Goal: Task Accomplishment & Management: Manage account settings

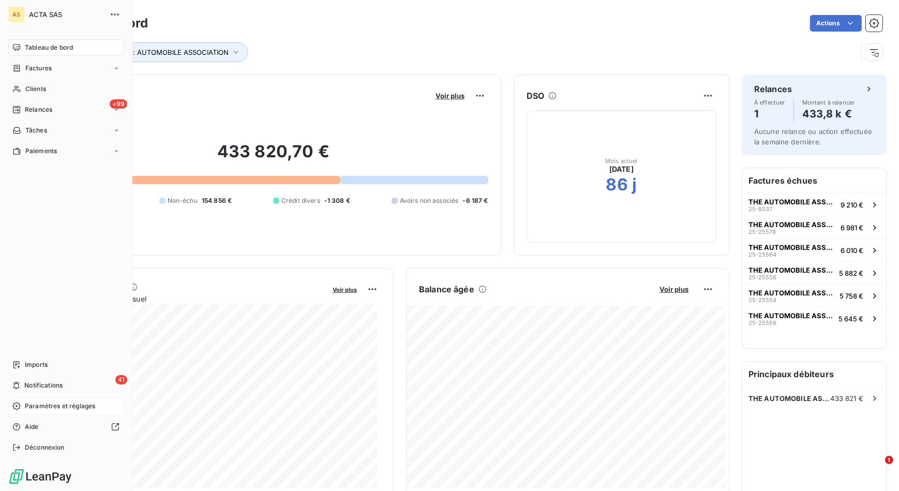
click at [56, 408] on span "Paramètres et réglages" at bounding box center [60, 405] width 70 height 9
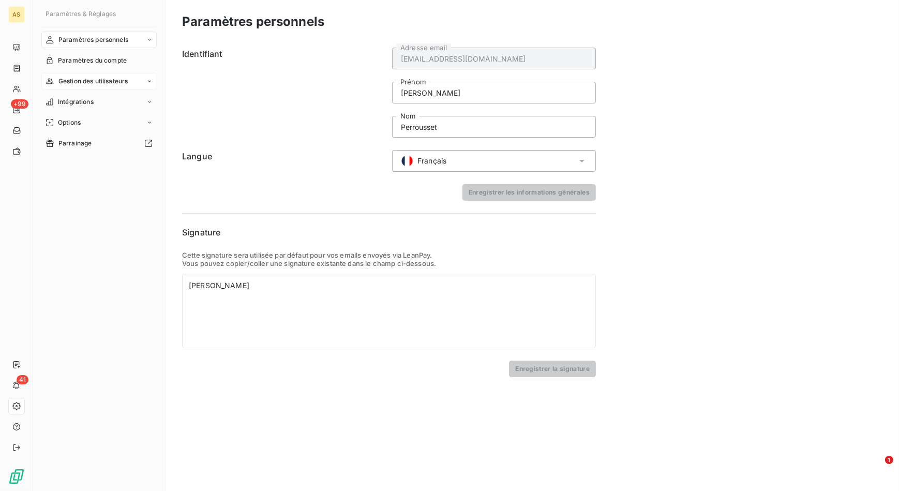
click at [115, 79] on span "Gestion des utilisateurs" at bounding box center [93, 81] width 70 height 9
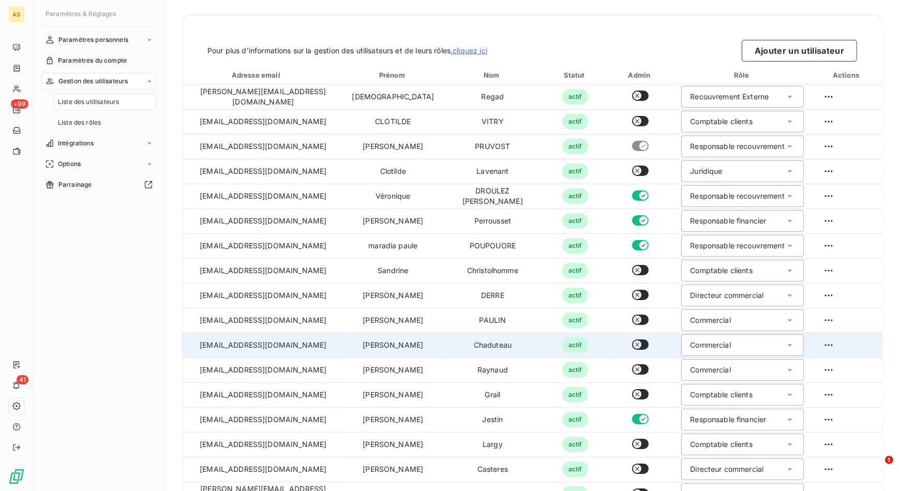
scroll to position [57, 0]
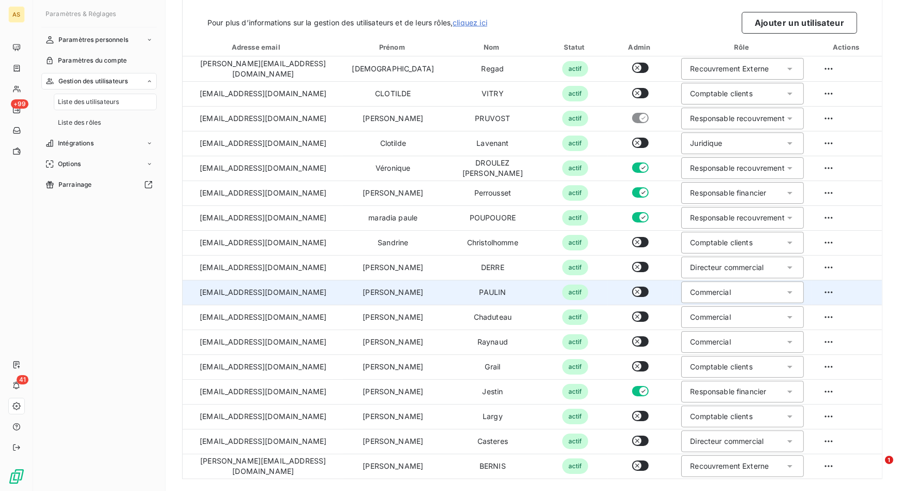
click at [785, 293] on icon at bounding box center [790, 292] width 10 height 10
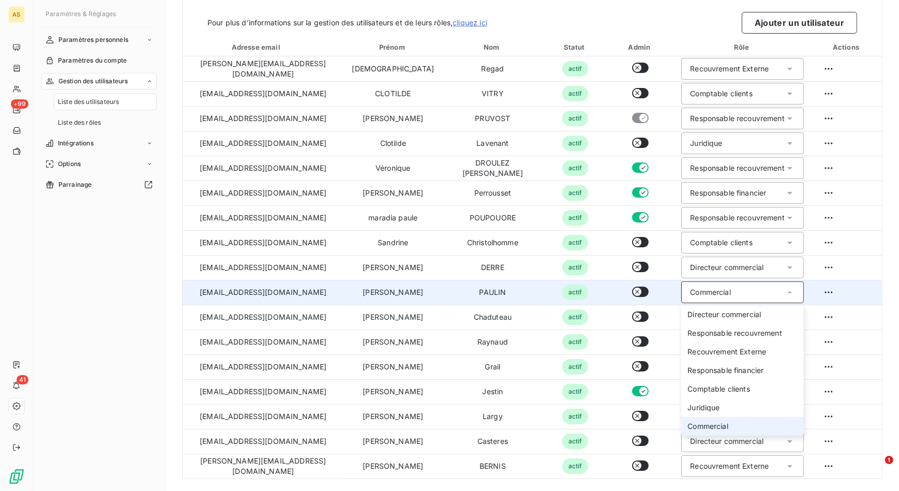
click at [885, 295] on div "Liste des utilisateurs Pour plus d’informations sur la gestion des utilisateurs…" at bounding box center [531, 245] width 733 height 491
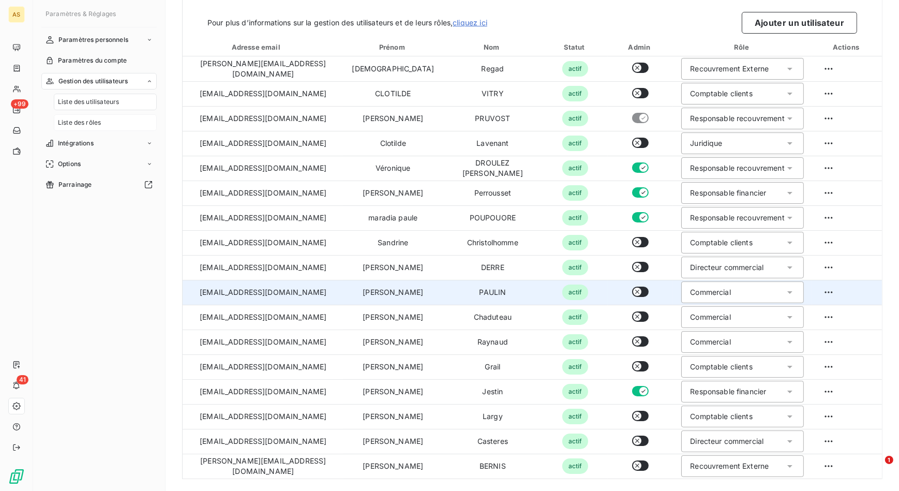
click at [106, 119] on div "Liste des rôles" at bounding box center [105, 122] width 103 height 17
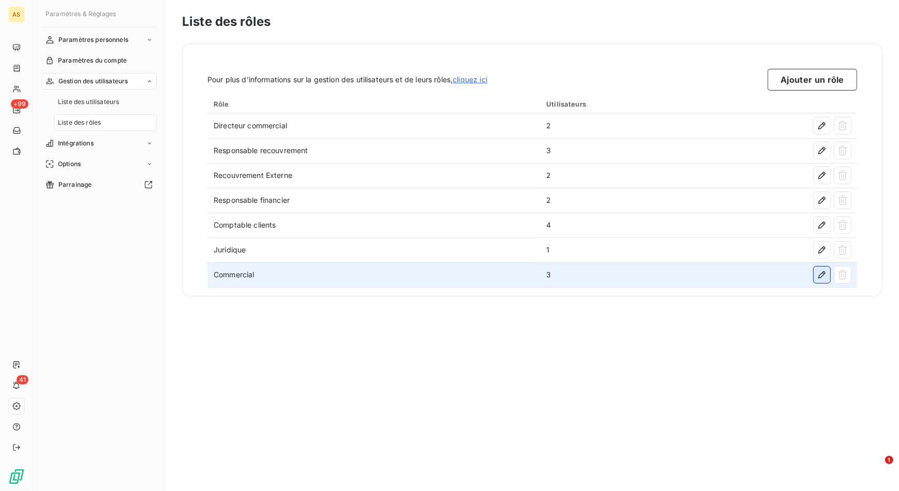
click at [817, 276] on icon "button" at bounding box center [822, 274] width 10 height 10
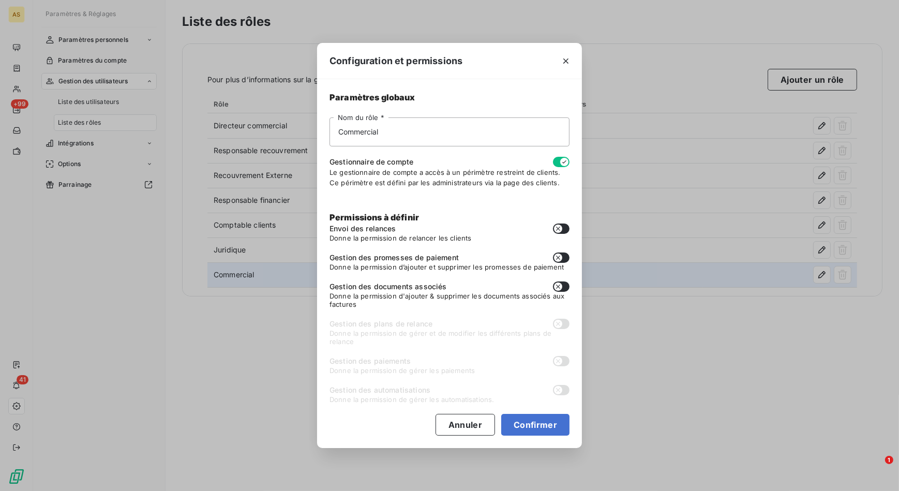
click at [556, 160] on button "button" at bounding box center [561, 162] width 17 height 10
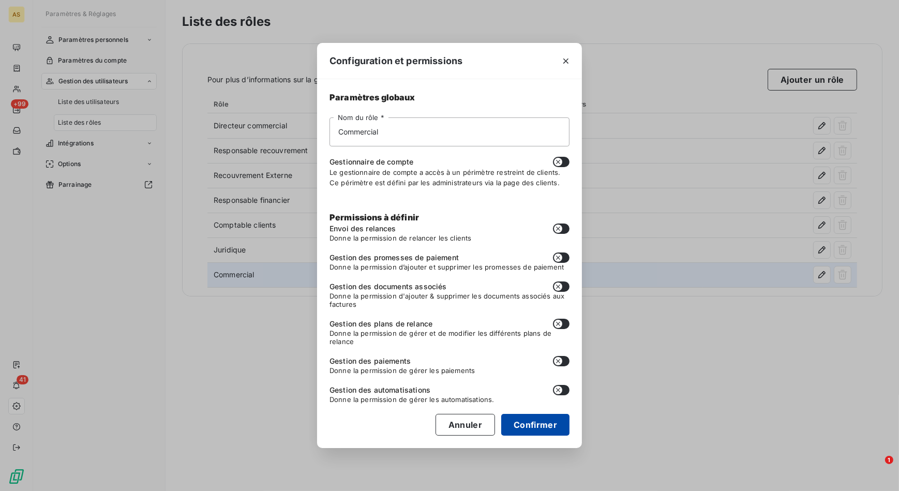
click at [540, 421] on button "Confirmer" at bounding box center [535, 425] width 68 height 22
checkbox input "false"
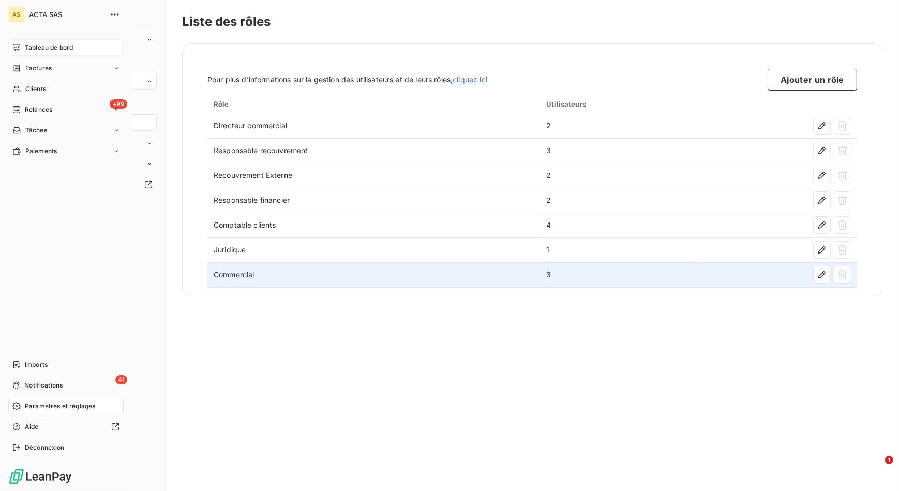
click at [92, 47] on div "Tableau de bord" at bounding box center [65, 47] width 115 height 17
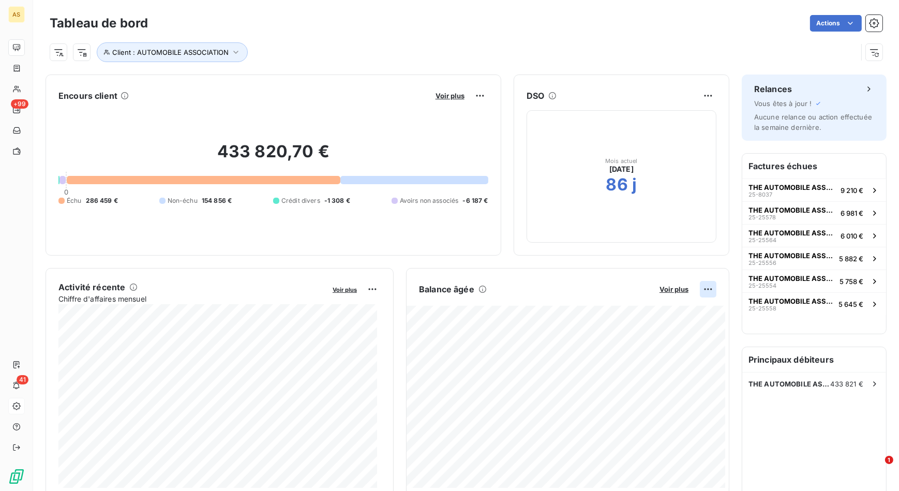
click at [707, 289] on html "AS +99 41 Tableau de bord Actions Client : AUTOMOBILE ASSOCIATION Encours clien…" at bounding box center [449, 245] width 899 height 491
click at [626, 62] on html "AS +99 41 Tableau de bord Actions Client : AUTOMOBILE ASSOCIATION Encours clien…" at bounding box center [449, 245] width 899 height 491
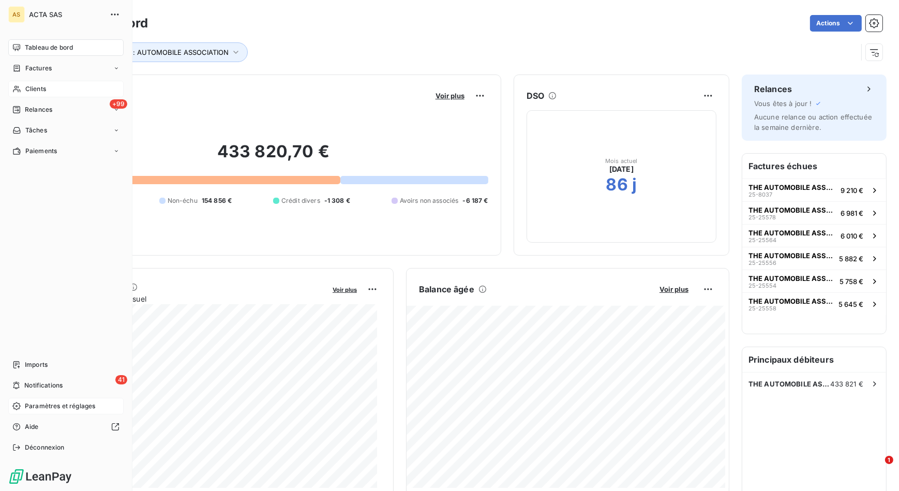
click at [32, 87] on span "Clients" at bounding box center [35, 88] width 21 height 9
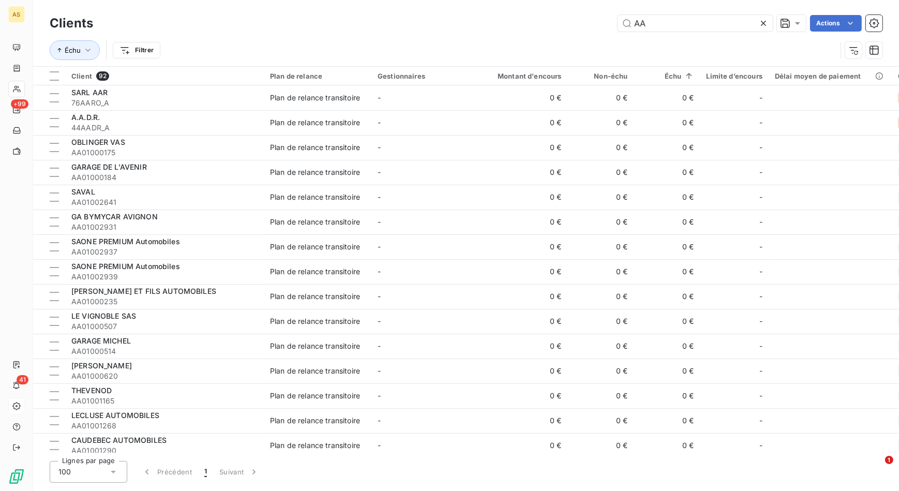
type input "A"
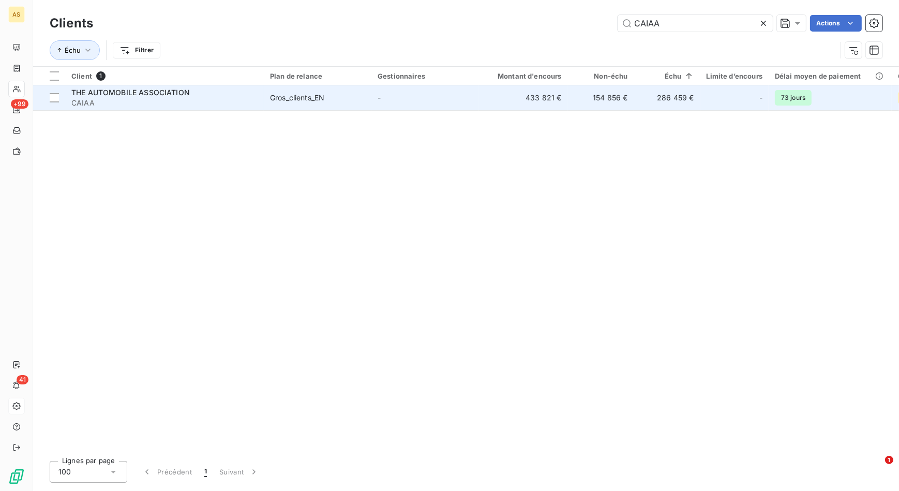
type input "CAIAA"
click at [173, 93] on span "THE AUTOMOBILE ASSOCIATION" at bounding box center [130, 92] width 118 height 9
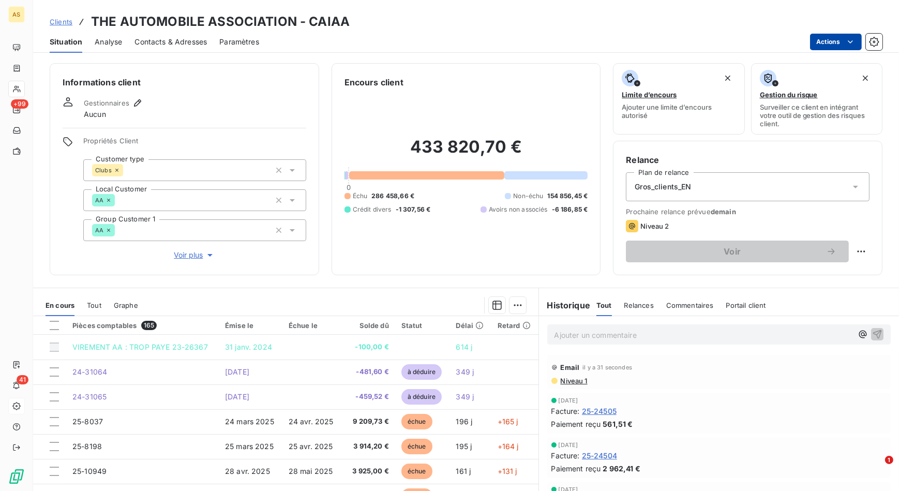
click at [824, 48] on html "AS +99 41 Clients THE AUTOMOBILE ASSOCIATION - CAIAA Situation Analyse Contacts…" at bounding box center [449, 245] width 899 height 491
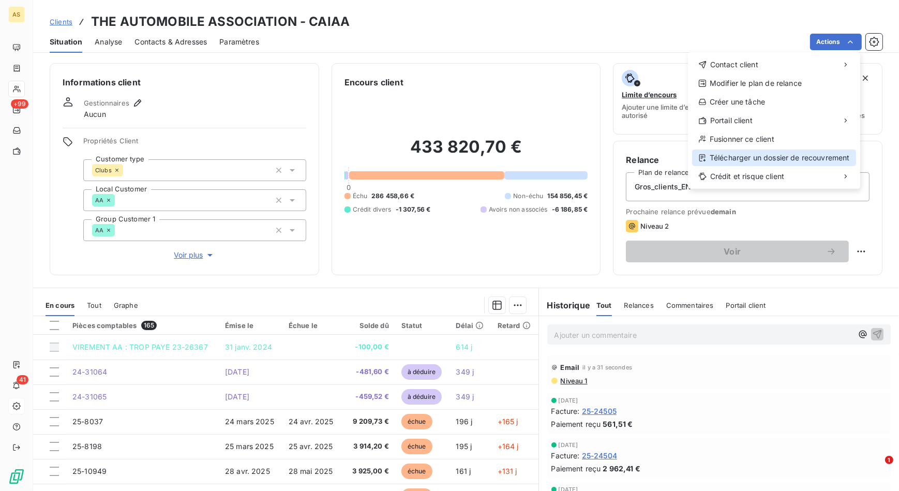
click at [801, 158] on div "Télécharger un dossier de recouvrement" at bounding box center [774, 157] width 164 height 17
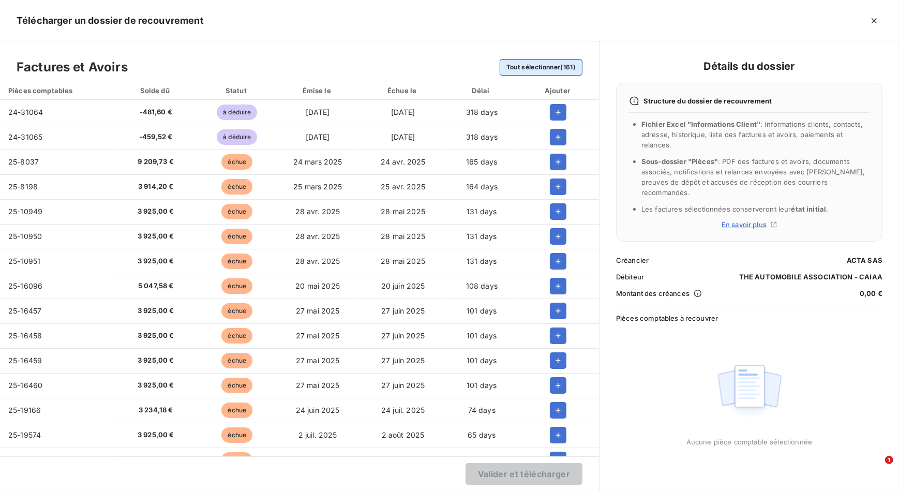
click at [559, 62] on button "Tout sélectionner (161)" at bounding box center [541, 67] width 83 height 17
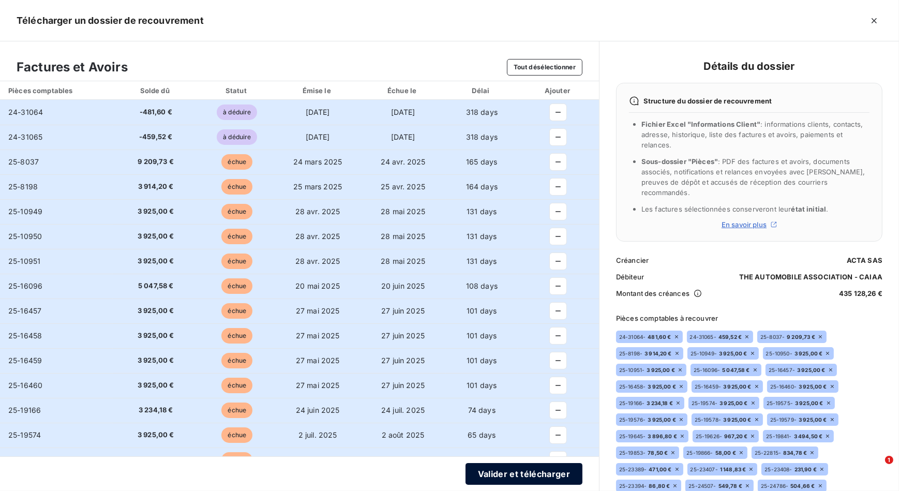
click at [517, 467] on button "Valider et télécharger" at bounding box center [523, 474] width 117 height 22
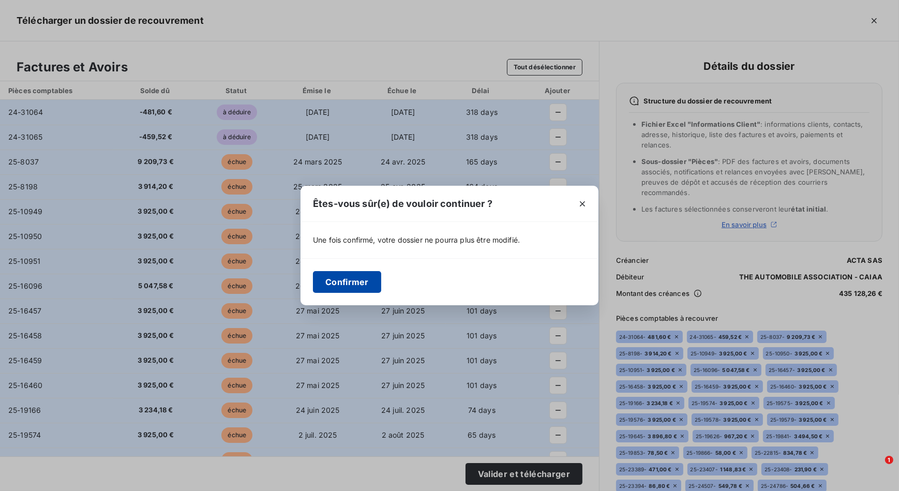
click at [355, 276] on button "Confirmer" at bounding box center [347, 282] width 68 height 22
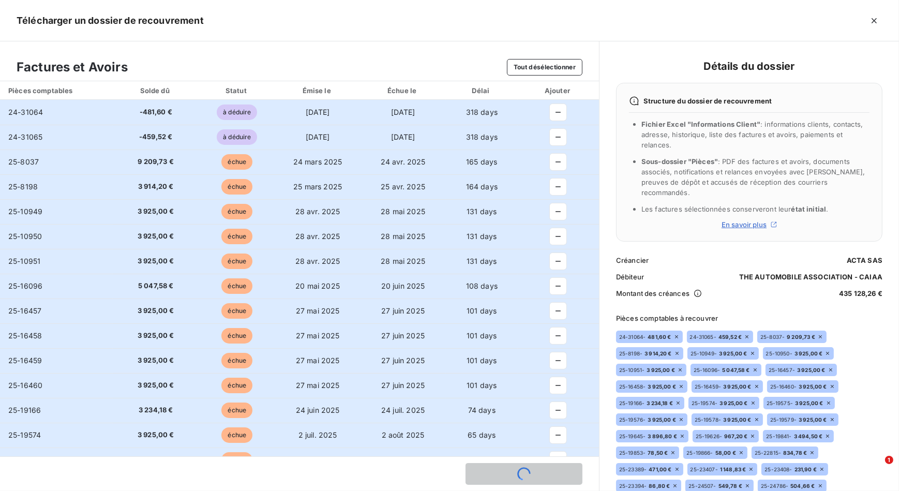
click at [715, 22] on header "Télécharger un dossier de recouvrement" at bounding box center [449, 20] width 899 height 41
click at [543, 66] on button "Tout désélectionner" at bounding box center [545, 67] width 76 height 17
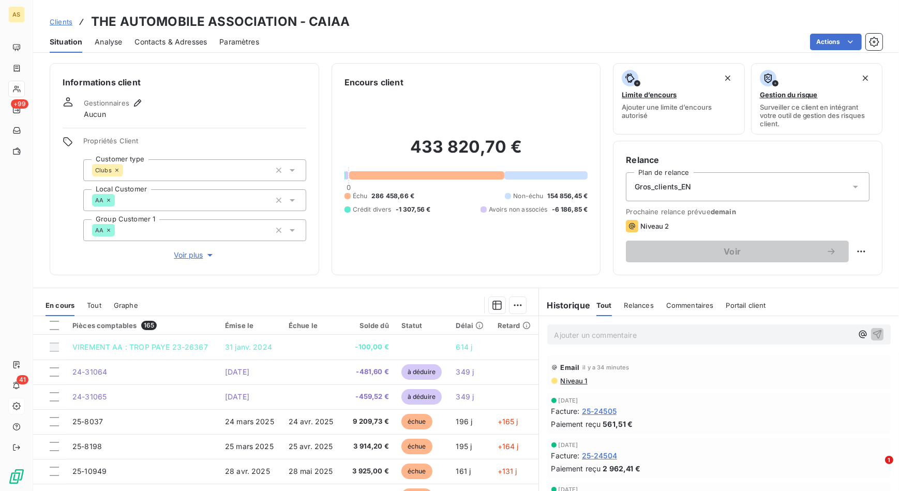
click at [54, 19] on span "Clients" at bounding box center [61, 22] width 23 height 8
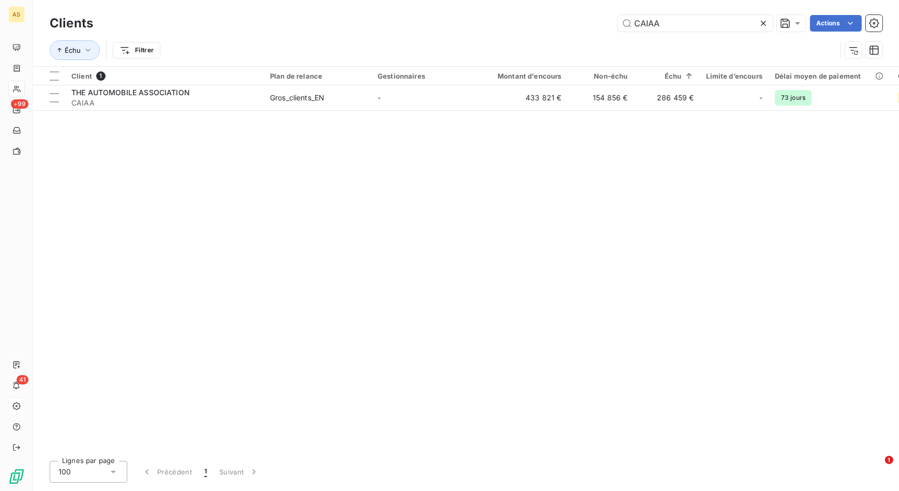
drag, startPoint x: 710, startPoint y: 27, endPoint x: 582, endPoint y: 26, distance: 127.7
click at [582, 26] on div "CAIAA Actions" at bounding box center [494, 23] width 777 height 17
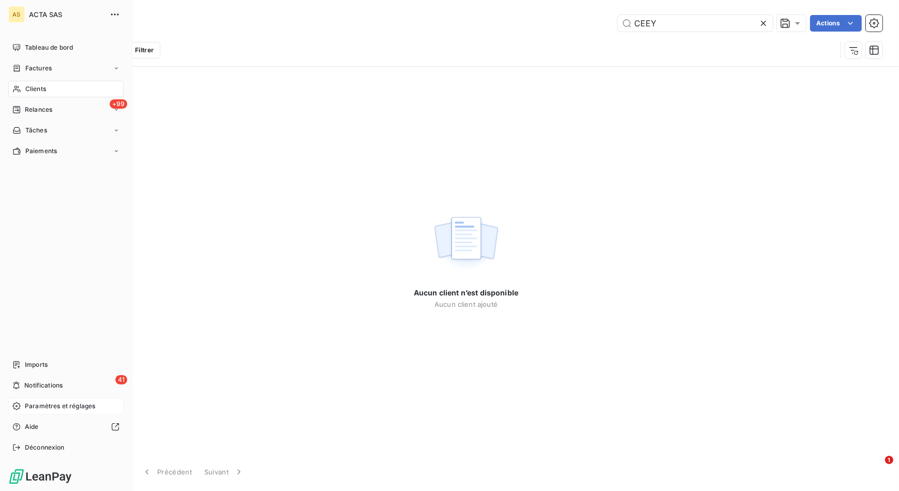
click at [31, 86] on span "Clients" at bounding box center [35, 88] width 21 height 9
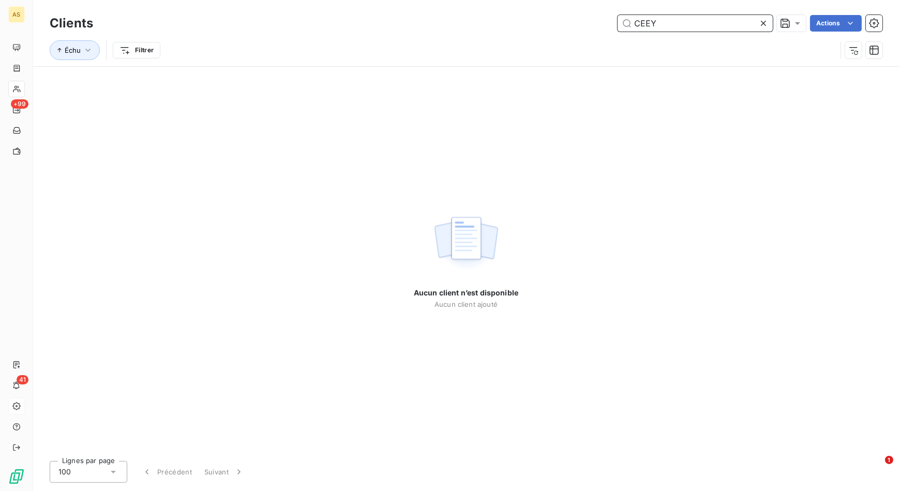
drag, startPoint x: 643, startPoint y: 23, endPoint x: 599, endPoint y: 23, distance: 43.4
click at [599, 23] on div "CEEY Actions" at bounding box center [494, 23] width 777 height 17
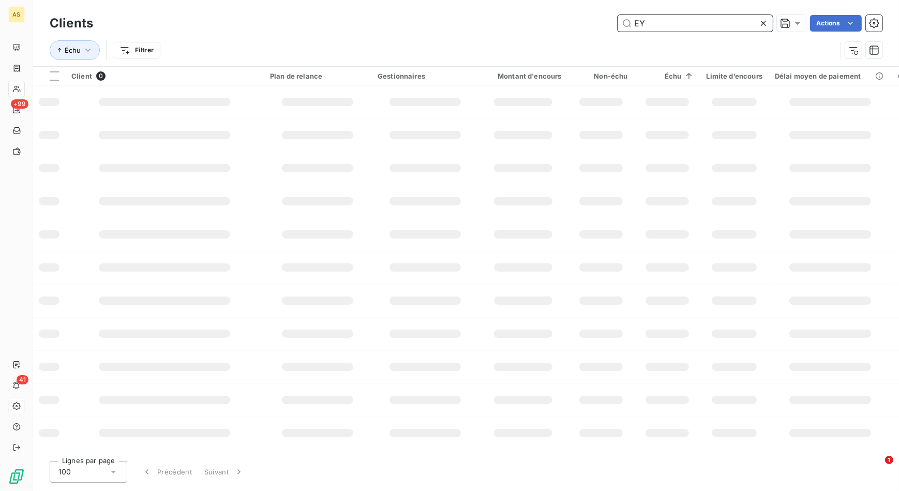
type input "EY"
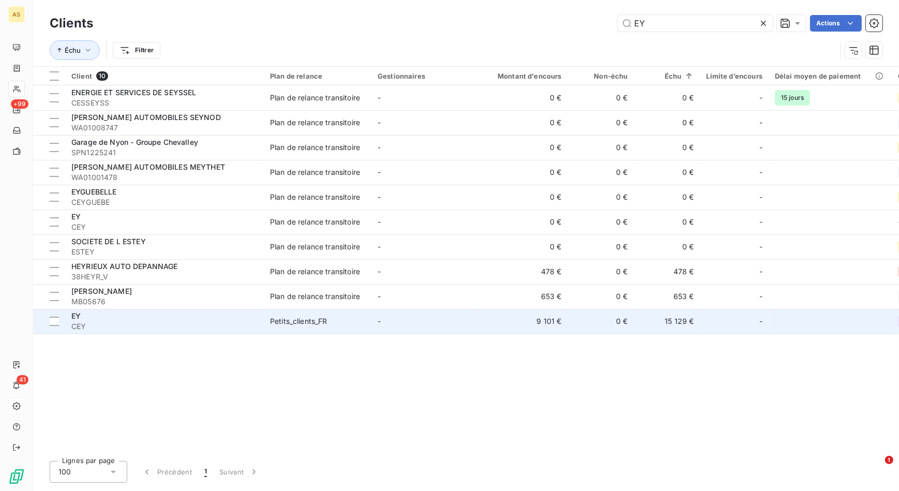
click at [73, 317] on span "EY" at bounding box center [75, 315] width 9 height 9
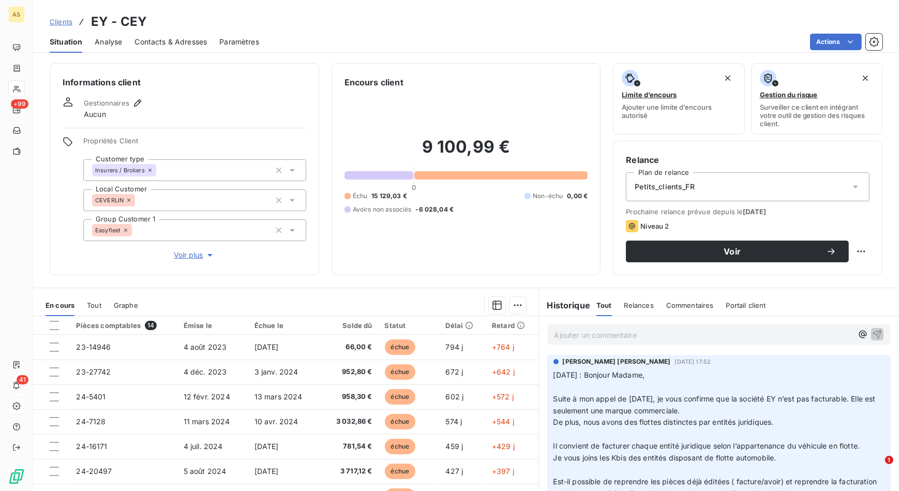
click at [61, 23] on span "Clients" at bounding box center [61, 22] width 23 height 8
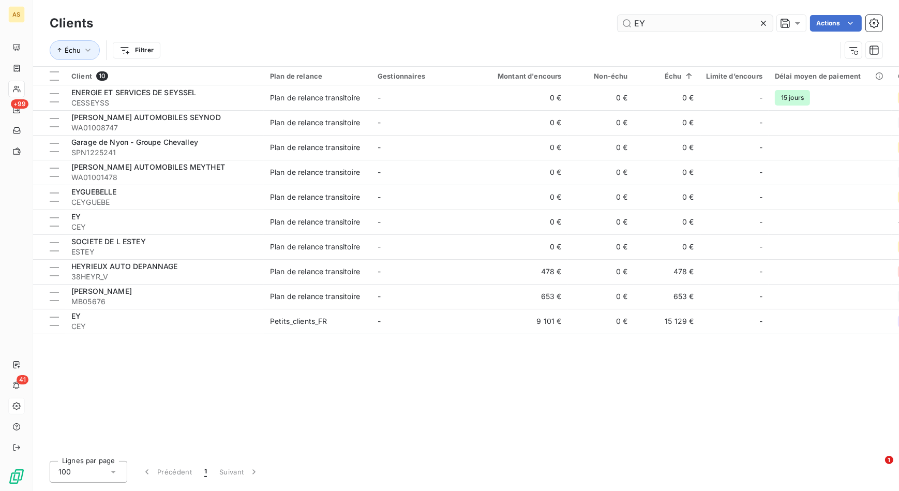
drag, startPoint x: 668, startPoint y: 20, endPoint x: 621, endPoint y: 17, distance: 47.2
click at [621, 17] on input "EY" at bounding box center [695, 23] width 155 height 17
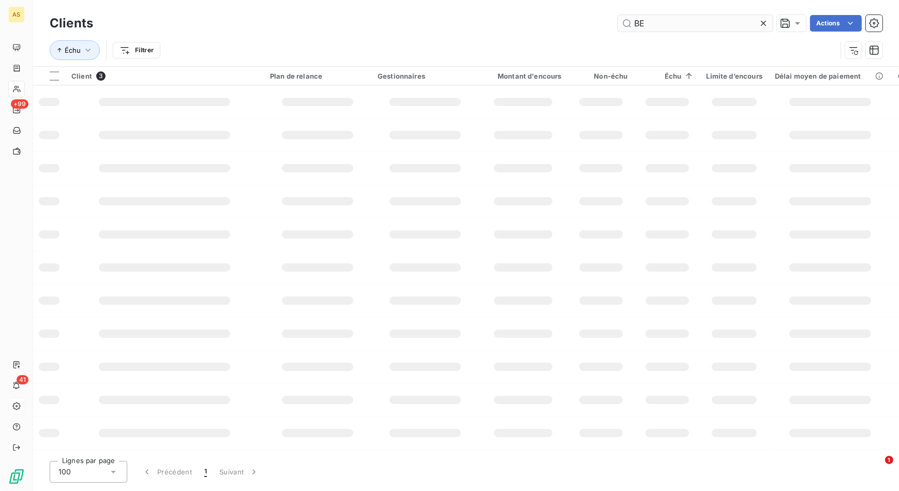
type input "B"
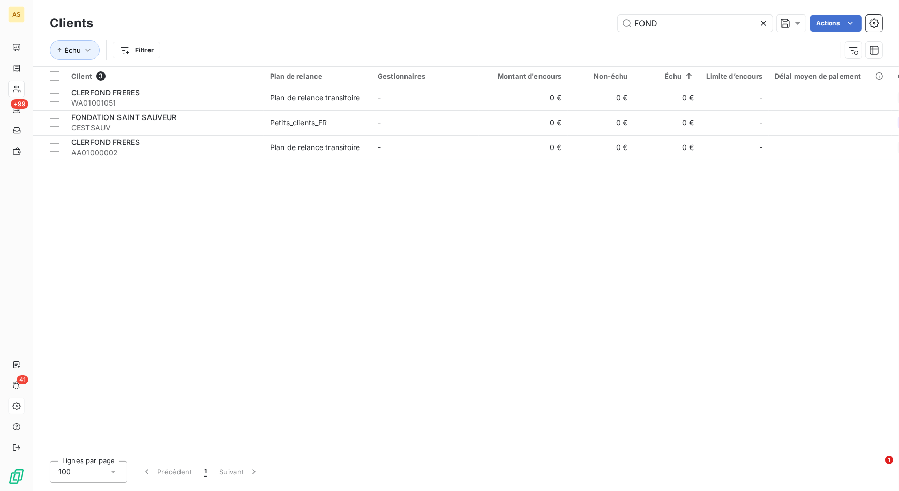
drag, startPoint x: 680, startPoint y: 27, endPoint x: 570, endPoint y: 8, distance: 111.3
click at [570, 8] on div "Clients FOND Actions Échu Filtrer" at bounding box center [466, 33] width 866 height 66
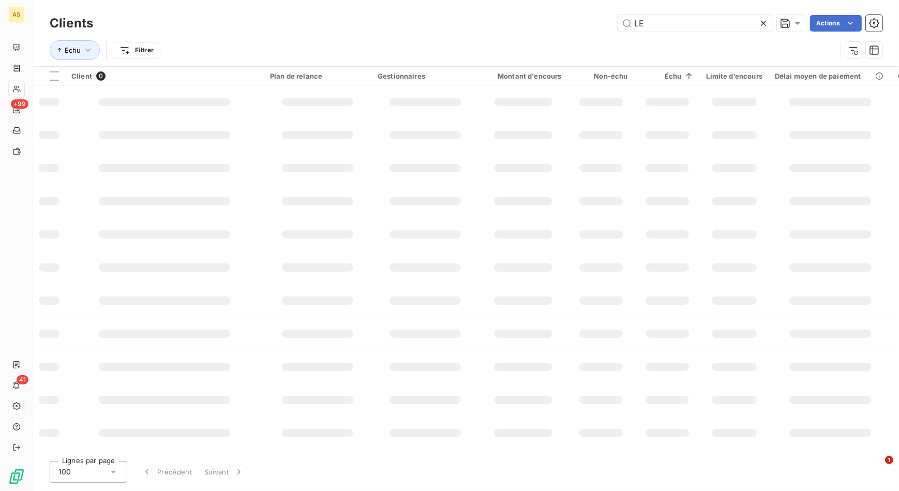
type input "L"
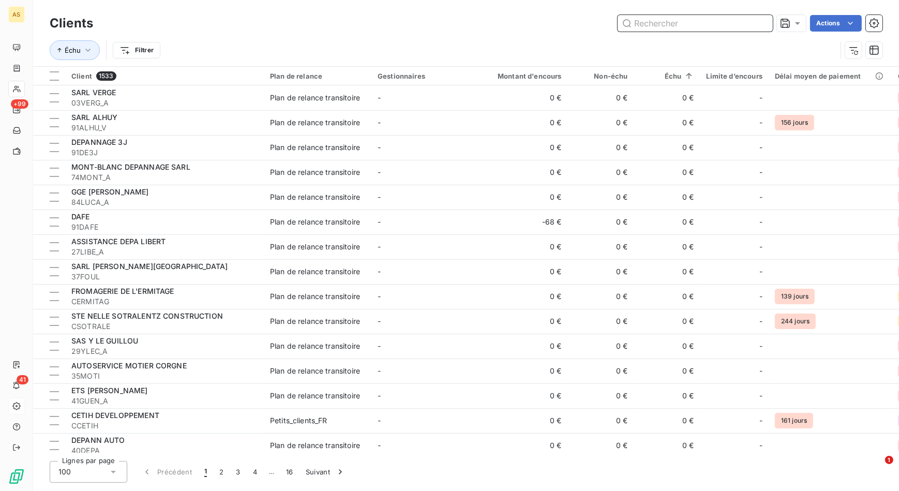
click at [705, 19] on input "text" at bounding box center [695, 23] width 155 height 17
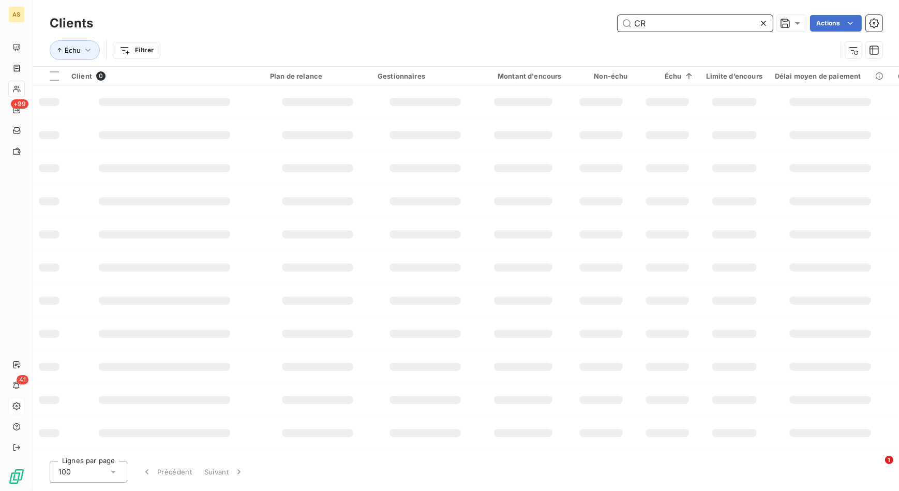
type input "C"
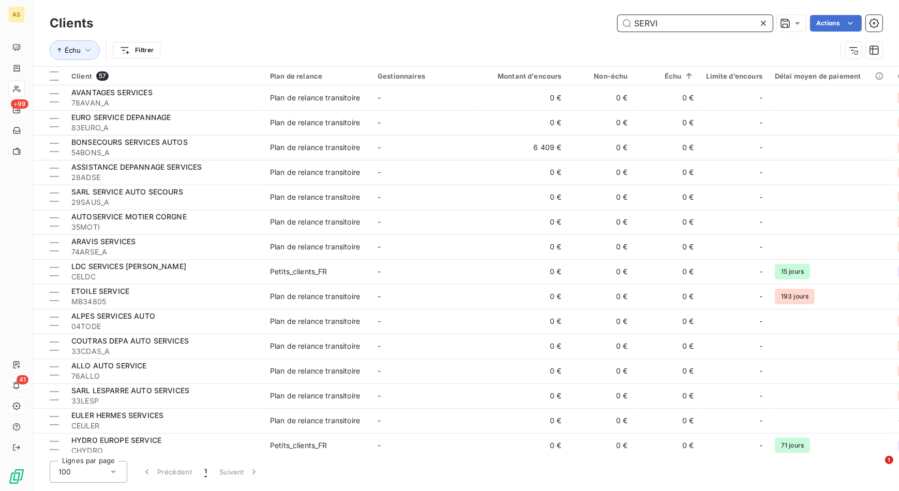
drag, startPoint x: 673, startPoint y: 24, endPoint x: 611, endPoint y: 34, distance: 62.9
click at [611, 34] on div "Clients SERVI Actions Échu Filtrer" at bounding box center [466, 39] width 833 height 54
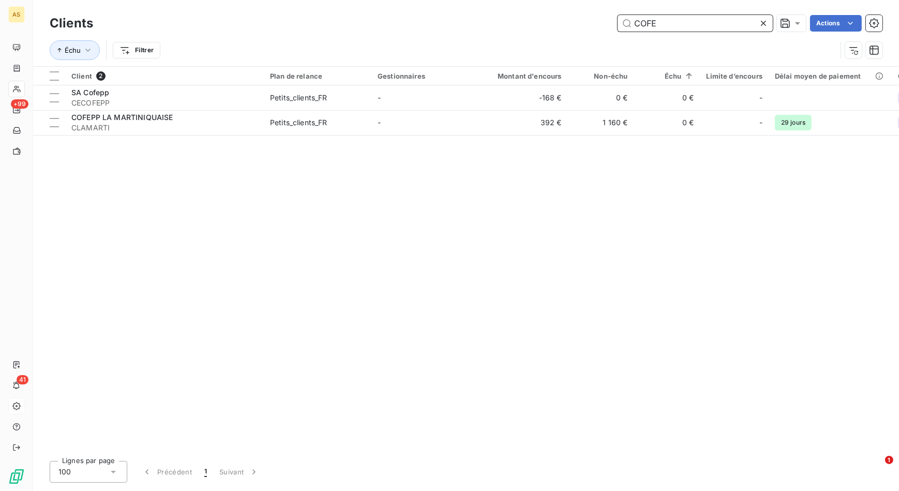
drag, startPoint x: 676, startPoint y: 22, endPoint x: 593, endPoint y: 16, distance: 82.9
click at [593, 16] on div "COFE Actions" at bounding box center [494, 23] width 777 height 17
drag, startPoint x: 669, startPoint y: 26, endPoint x: 564, endPoint y: 10, distance: 106.6
click at [564, 10] on div "Clients SOF Actions Échu Filtrer" at bounding box center [466, 33] width 866 height 66
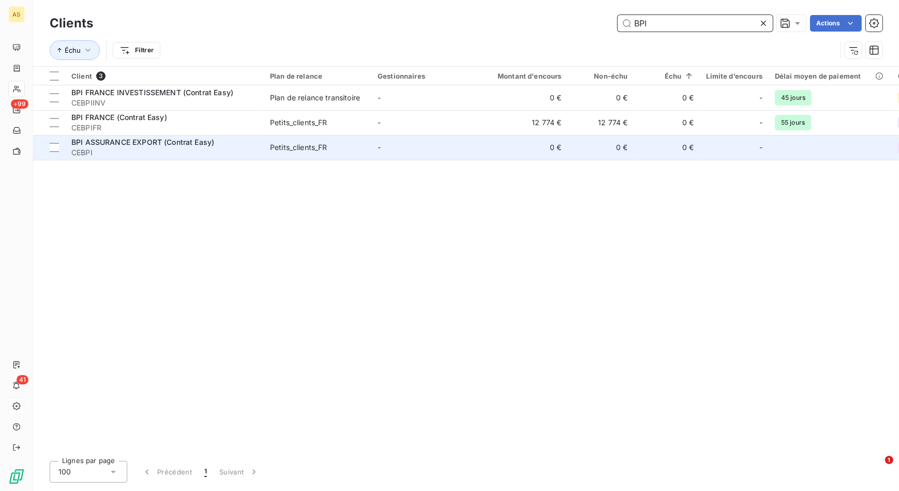
type input "BPI"
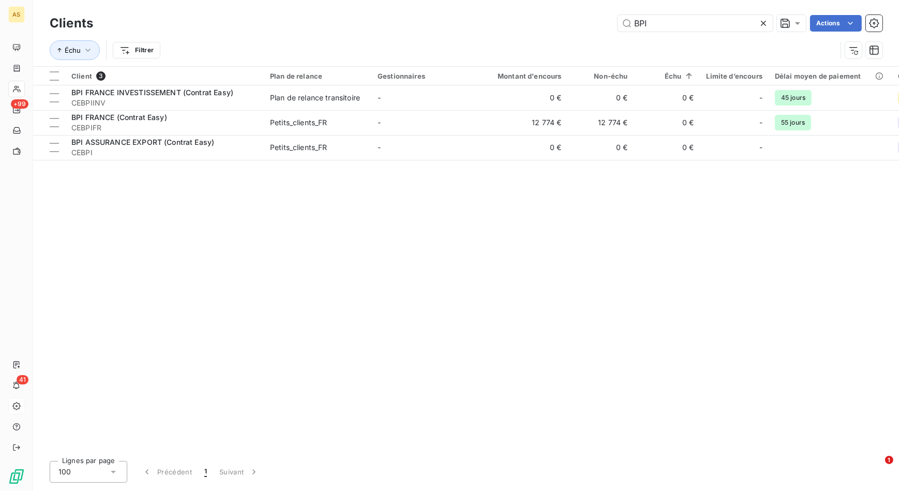
click at [360, 234] on div "Client 3 Plan de relance Gestionnaires Montant d'encours Non-échu Échu Limite d…" at bounding box center [466, 260] width 866 height 386
